Goal: Navigation & Orientation: Understand site structure

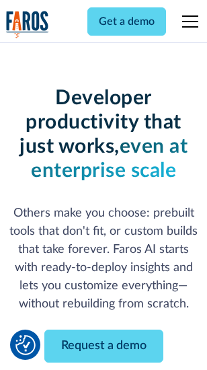
scroll to position [161, 0]
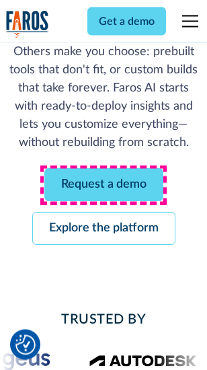
click at [104, 186] on link "Request a demo" at bounding box center [103, 185] width 119 height 33
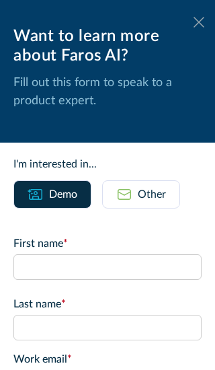
click at [194, 22] on icon at bounding box center [199, 22] width 11 height 10
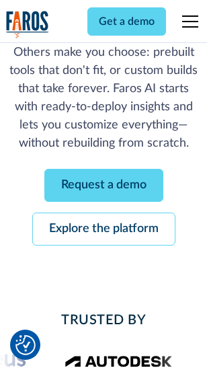
scroll to position [204, 0]
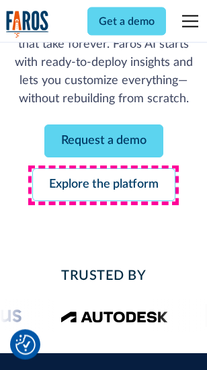
click at [104, 186] on link "Explore the platform" at bounding box center [103, 185] width 143 height 33
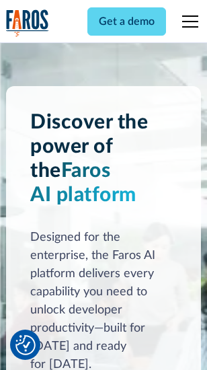
scroll to position [10242, 0]
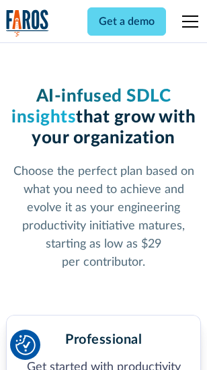
scroll to position [2131, 0]
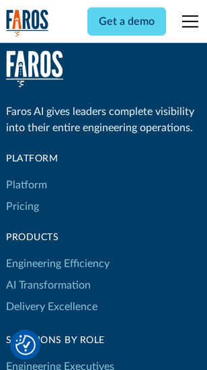
click at [26, 185] on link "Platform" at bounding box center [26, 185] width 41 height 22
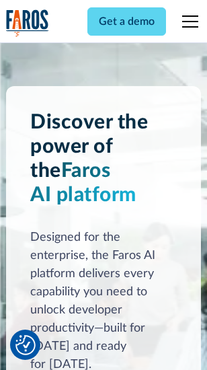
scroll to position [10674, 0]
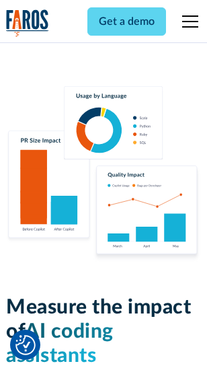
scroll to position [8394, 0]
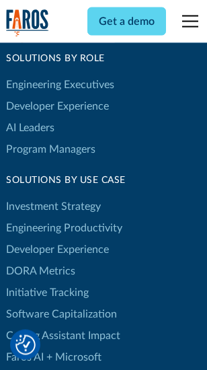
click at [40, 260] on link "DORA Metrics" at bounding box center [40, 271] width 69 height 22
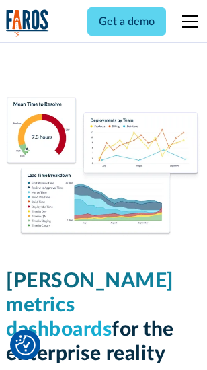
scroll to position [5953, 0]
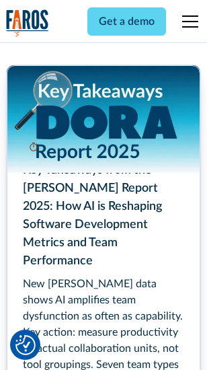
scroll to position [6156, 0]
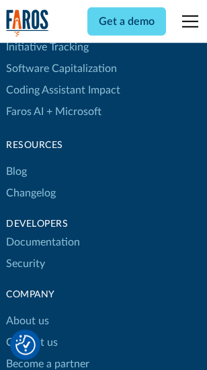
click at [31, 185] on link "Changelog" at bounding box center [31, 193] width 50 height 22
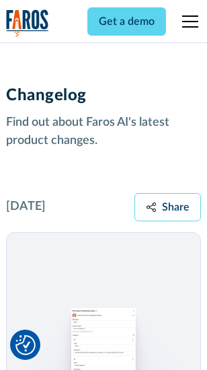
scroll to position [16487, 0]
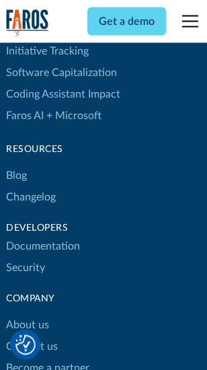
click at [27, 314] on link "About us" at bounding box center [27, 325] width 43 height 22
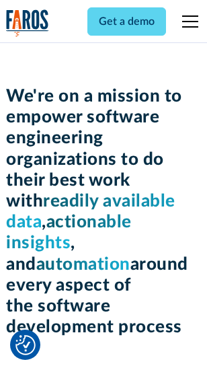
scroll to position [4650, 0]
